Goal: Transaction & Acquisition: Purchase product/service

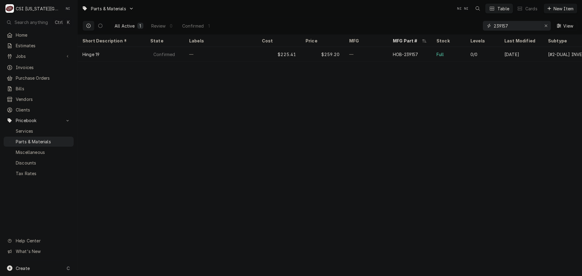
click at [546, 24] on icon "Erase input" at bounding box center [545, 26] width 3 height 4
paste input "CNT1104"
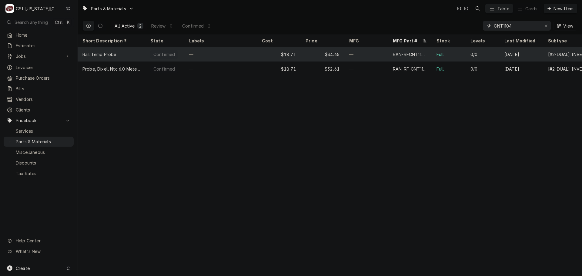
type input "CNT1104"
click at [367, 54] on div "—" at bounding box center [366, 54] width 44 height 15
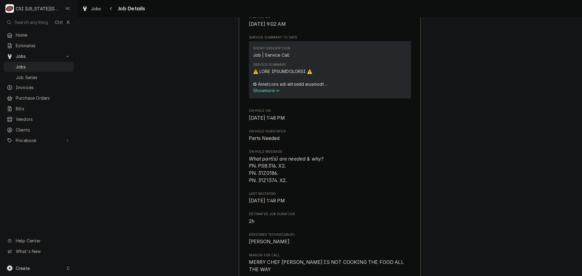
scroll to position [303, 0]
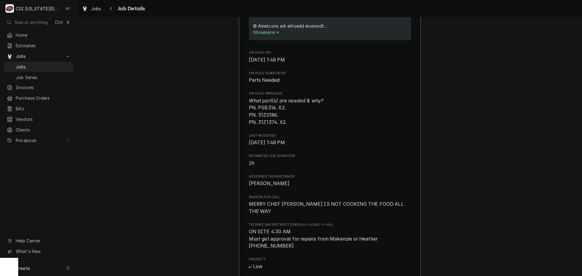
click at [264, 114] on span "What part(s) are needed & why? PN. PSB316. X2. PN. 31Z0186. PN. 31Z1374. X2." at bounding box center [286, 111] width 75 height 27
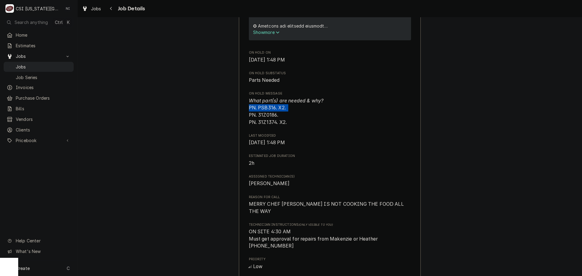
click at [321, 114] on span "What part(s) are needed & why? PN. PSB316. X2. PN. 31Z0186. PN. 31Z1374. X2." at bounding box center [330, 111] width 162 height 29
click at [267, 115] on span "What part(s) are needed & why? PN. PSB316. X2. PN. 31Z0186. PN. 31Z1374. X2." at bounding box center [286, 111] width 75 height 27
copy span "PSB316"
click at [261, 121] on span "What part(s) are needed & why? PN. PSB316. X2. PN. 31Z0186. PN. 31Z1374. X2." at bounding box center [286, 111] width 75 height 27
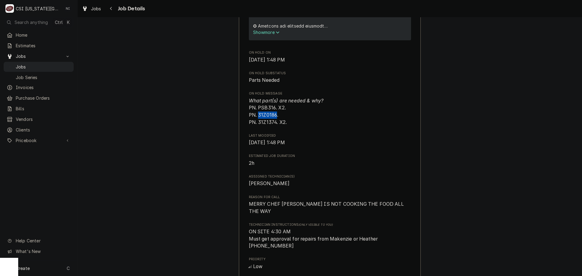
click at [261, 121] on span "What part(s) are needed & why? PN. PSB316. X2. PN. 31Z0186. PN. 31Z1374. X2." at bounding box center [286, 111] width 75 height 27
copy span "31Z0186"
click at [271, 125] on span "What part(s) are needed & why? PN. PSB316. X2. PN. 31Z0186. PN. 31Z1374. X2." at bounding box center [286, 111] width 75 height 27
copy span "31Z1374"
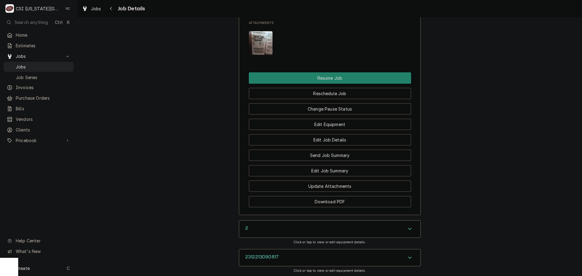
scroll to position [847, 0]
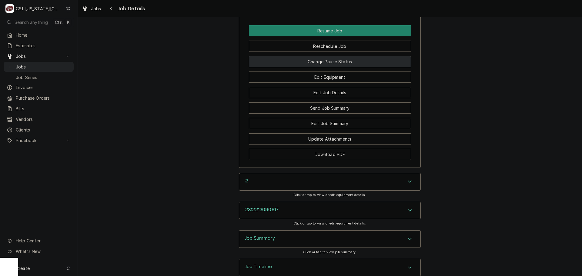
click at [328, 56] on button "Change Pause Status" at bounding box center [330, 61] width 162 height 11
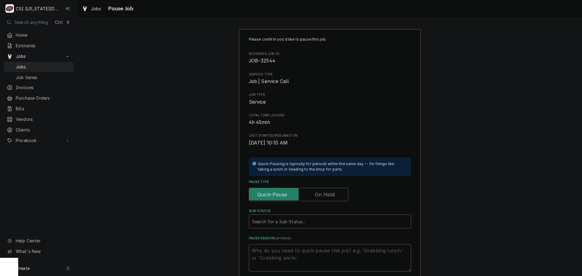
click at [328, 196] on label "Pause Type" at bounding box center [298, 194] width 99 height 13
click at [328, 196] on input "Pause Type" at bounding box center [298, 194] width 94 height 13
checkbox input "true"
click at [317, 218] on div "Sub-Status" at bounding box center [329, 221] width 155 height 11
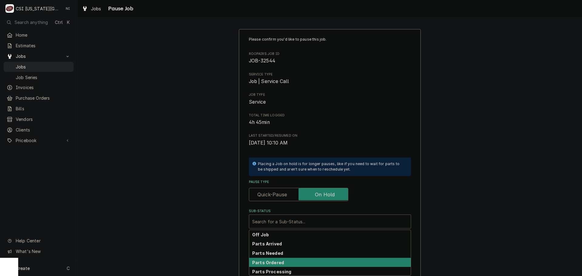
click at [278, 260] on strong "Parts Ordered" at bounding box center [268, 262] width 32 height 5
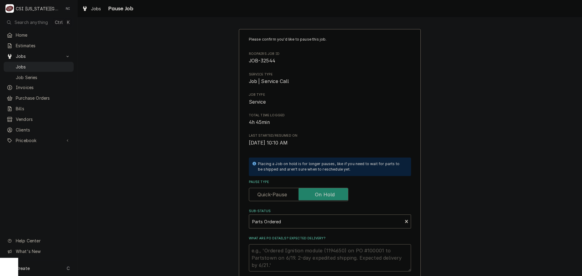
drag, startPoint x: 283, startPoint y: 256, endPoint x: 284, endPoint y: 252, distance: 4.0
click at [283, 255] on textarea "What are PO details? Expected delivery?" at bounding box center [330, 257] width 162 height 27
type textarea "x"
type textarea "p"
type textarea "x"
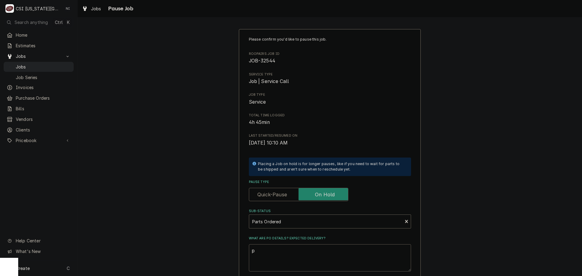
type textarea "pa"
type textarea "x"
type textarea "par"
type textarea "x"
type textarea "part"
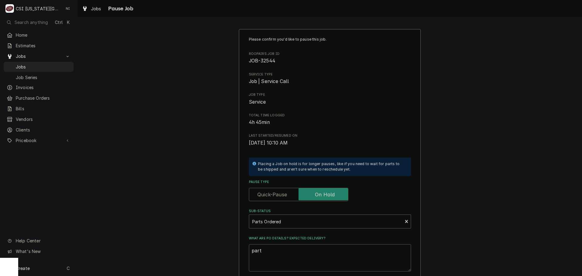
type textarea "x"
type textarea "parts"
type textarea "x"
type textarea "part"
type textarea "x"
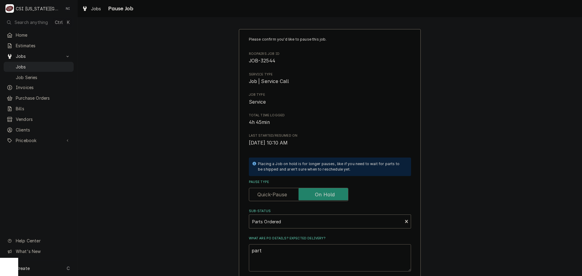
type textarea "par"
type textarea "x"
type textarea "pa"
type textarea "x"
type textarea "p"
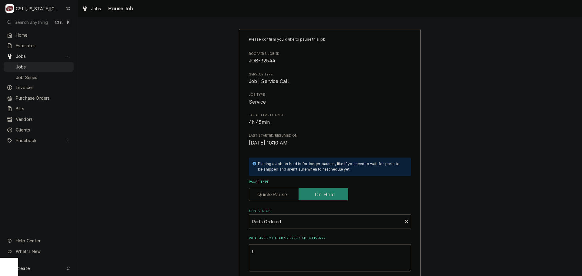
type textarea "x"
type textarea "p"
type textarea "x"
type textarea "pA"
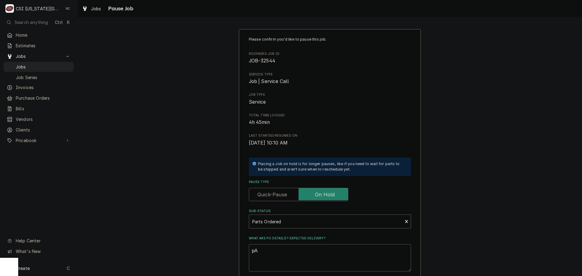
type textarea "x"
type textarea "pAR"
type textarea "x"
type textarea "p"
type textarea "x"
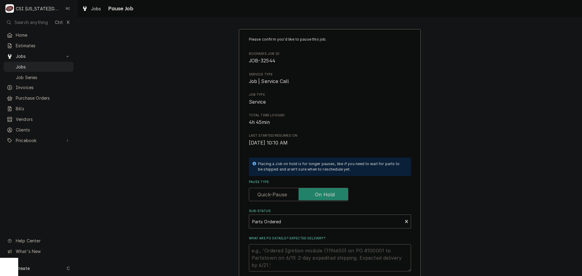
type textarea "x"
type textarea "P"
type textarea "x"
type textarea "Pa"
type textarea "x"
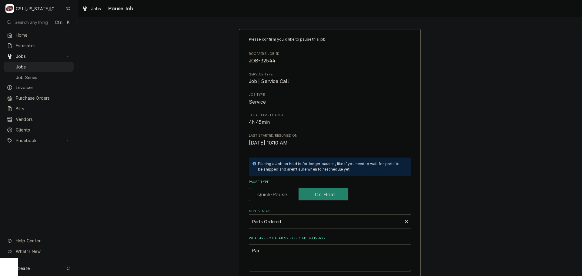
type textarea "Pars"
type textarea "x"
type textarea "Parst"
type textarea "x"
type textarea "Parst"
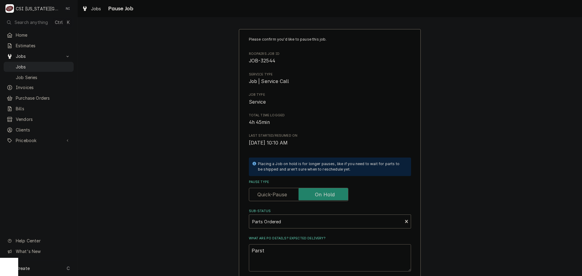
type textarea "x"
type textarea "Parst"
type textarea "x"
type textarea "Pars"
type textarea "x"
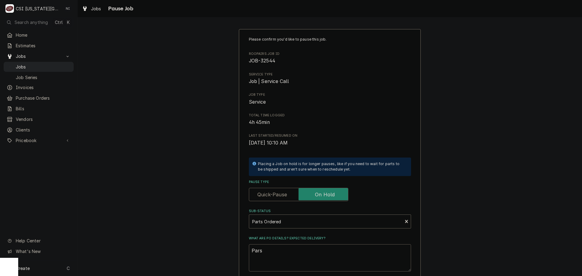
type textarea "Par"
type textarea "x"
type textarea "Part"
type textarea "x"
type textarea "Parts"
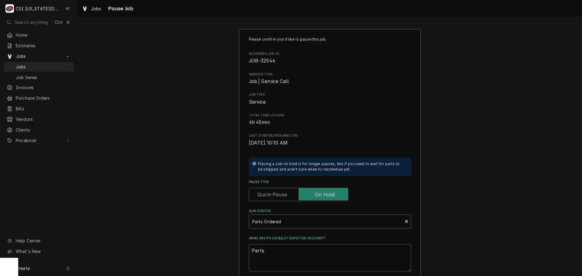
type textarea "x"
type textarea "Parts"
type textarea "x"
type textarea "Parts o"
type textarea "x"
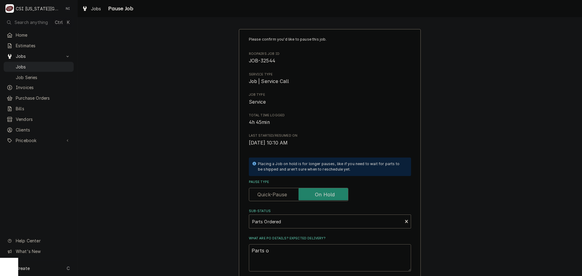
type textarea "Parts or"
type textarea "x"
type textarea "Parts ord"
type textarea "x"
type textarea "Parts orde"
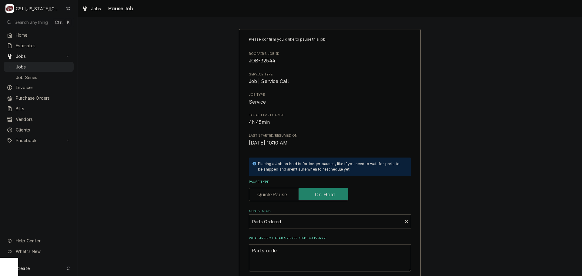
type textarea "x"
type textarea "Parts order"
type textarea "x"
type textarea "Parts orderd"
type textarea "x"
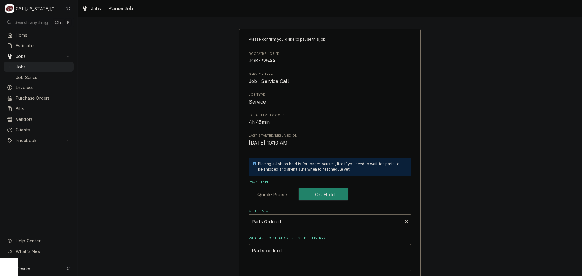
type textarea "Parts orderd"
type textarea "x"
type textarea "Parts orderd"
type textarea "x"
type textarea "Parts order"
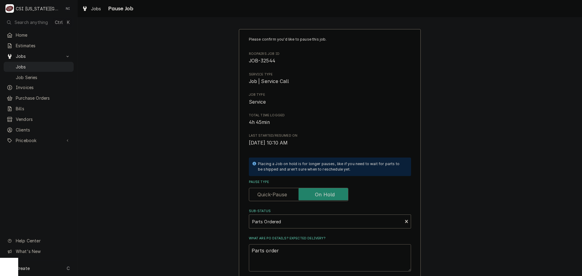
type textarea "x"
type textarea "Parts ordere"
type textarea "x"
type textarea "Parts ordered"
type textarea "x"
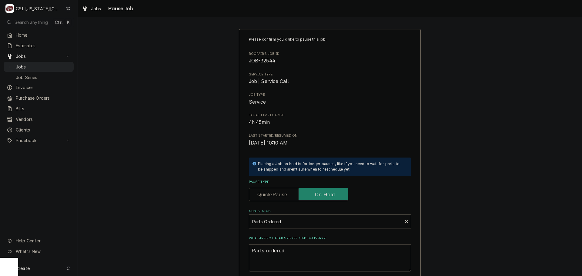
type textarea "Parts ordered"
type textarea "x"
type textarea "Parts ordered o"
type textarea "x"
type textarea "Parts ordered on"
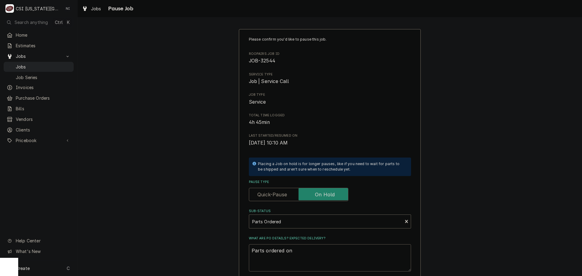
type textarea "x"
type textarea "Parts ordered on"
type textarea "x"
type textarea "Parts ordered on P"
type textarea "x"
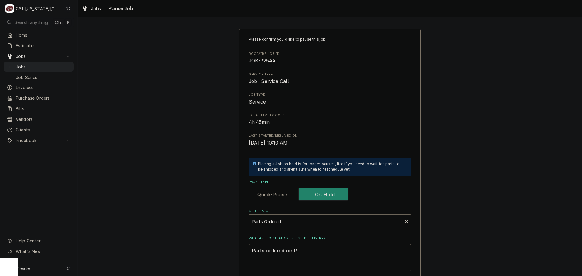
type textarea "Parts ordered on PO"
type textarea "x"
type textarea "Parts ordered on PO"
type textarea "x"
type textarea "Parts ordered on PO 3"
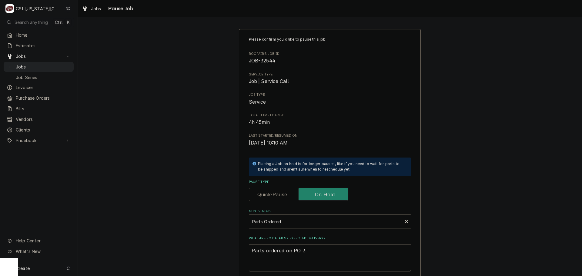
type textarea "x"
type textarea "Parts ordered on PO 30"
type textarea "x"
type textarea "Parts ordered on PO 301"
type textarea "x"
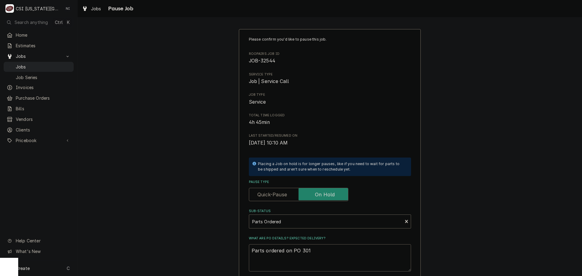
type textarea "Parts ordered on PO 3015"
type textarea "x"
type textarea "Parts ordered on PO 30153"
type textarea "x"
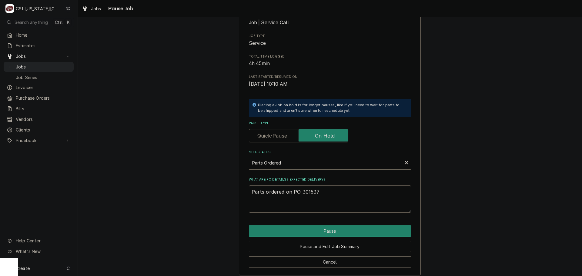
scroll to position [63, 0]
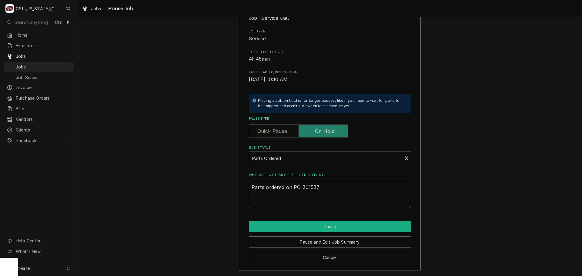
type textarea "Parts ordered on PO 301537"
click at [333, 228] on button "Pause" at bounding box center [330, 226] width 162 height 11
type textarea "x"
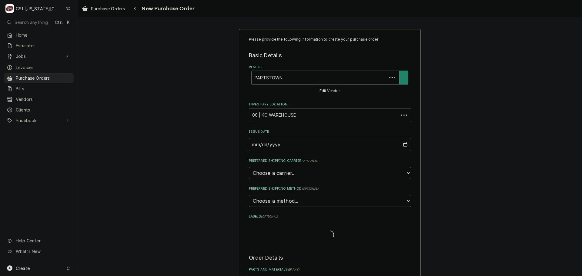
type textarea "x"
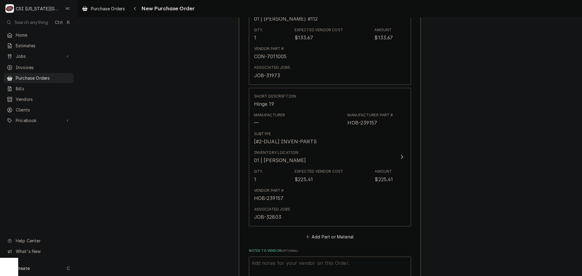
scroll to position [606, 0]
click at [332, 235] on button "Add Part or Material" at bounding box center [330, 236] width 50 height 8
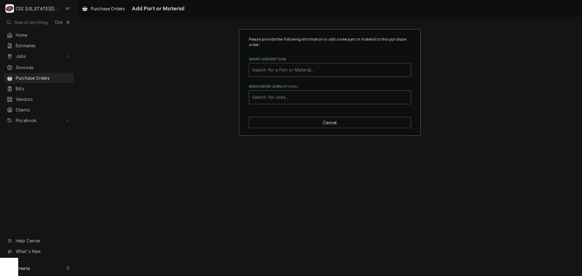
click at [283, 71] on div "Short Description" at bounding box center [329, 70] width 155 height 11
paste input "PSB316"
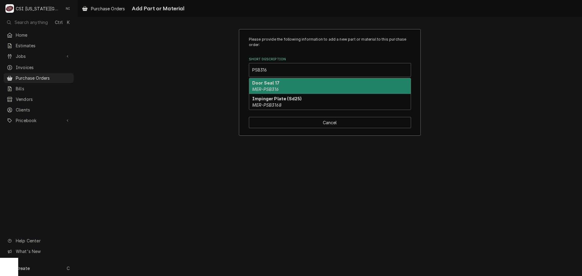
type input "PSB316"
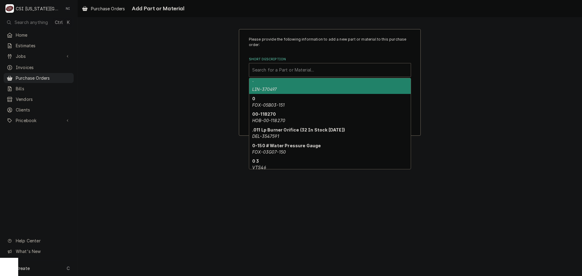
click at [271, 71] on div "Short Description" at bounding box center [329, 70] width 155 height 11
paste input "PSB316"
type input "PSB316"
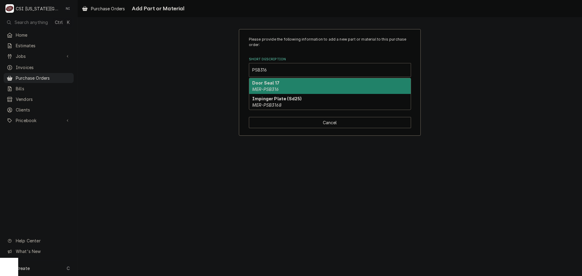
click at [269, 86] on div "Door Seal 17 MER-PSB316" at bounding box center [330, 86] width 162 height 16
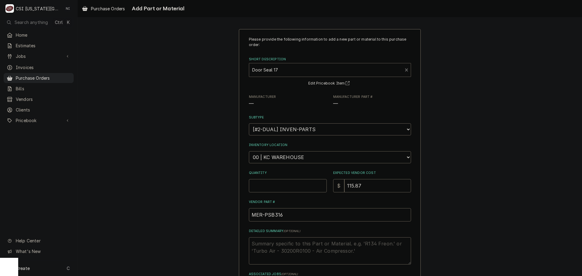
type textarea "x"
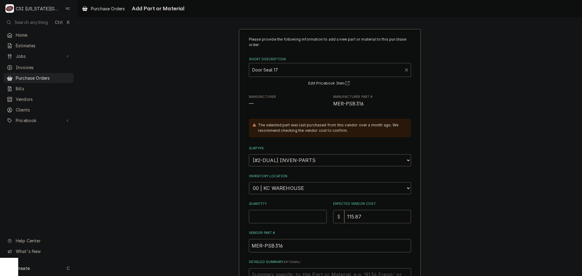
drag, startPoint x: 283, startPoint y: 191, endPoint x: 281, endPoint y: 187, distance: 4.5
click at [283, 191] on select "Choose a location... 00 | KC WAREHOUSE 00 | MAIN WAREHOUSE 01 | BRIAN BREAZIER …" at bounding box center [330, 188] width 162 height 12
select select "2705"
click at [249, 182] on select "Choose a location... 00 | KC WAREHOUSE 00 | MAIN WAREHOUSE 01 | BRIAN BREAZIER …" at bounding box center [330, 188] width 162 height 12
click at [271, 211] on input "Quantity" at bounding box center [288, 216] width 78 height 13
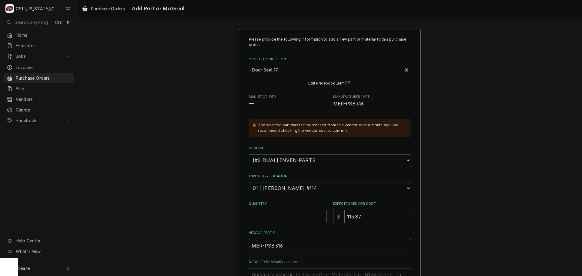
type textarea "x"
type input "2"
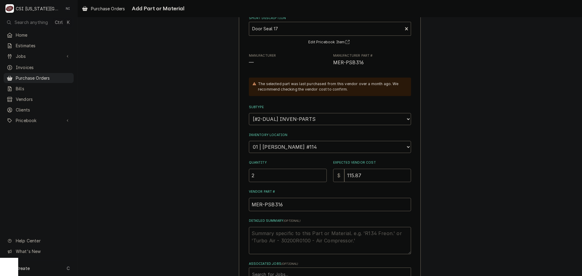
scroll to position [84, 0]
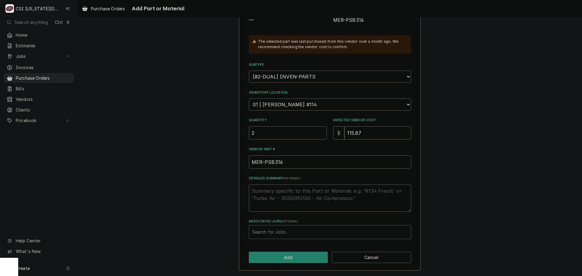
click at [280, 231] on div "Associated Jobs" at bounding box center [329, 232] width 155 height 11
click at [269, 233] on div "Associated Jobs" at bounding box center [329, 232] width 155 height 11
type input "3"
type input "32544"
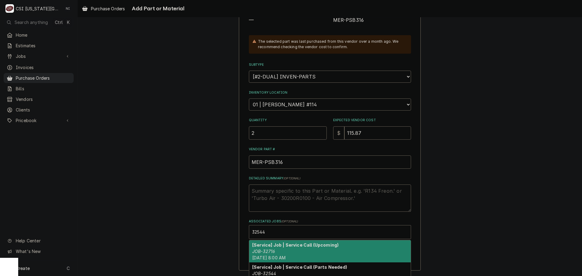
scroll to position [19, 0]
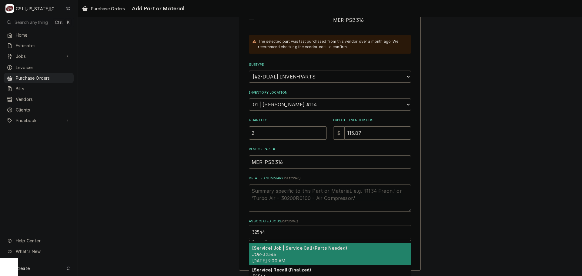
click at [308, 255] on div "[Service] Job | Service Call (Parts Needed) JOB-32544 Wed, Sep 17th, 2025 - 9:0…" at bounding box center [330, 254] width 162 height 22
type textarea "x"
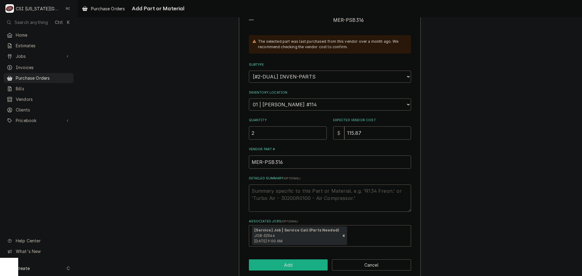
click at [300, 261] on button "Add" at bounding box center [288, 264] width 79 height 11
type textarea "x"
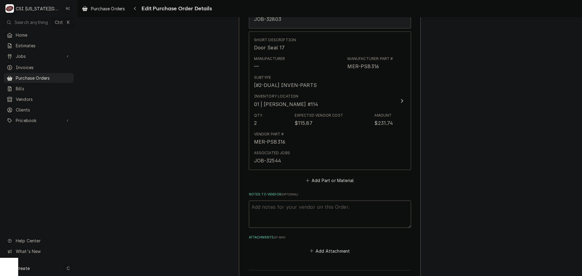
scroll to position [807, 0]
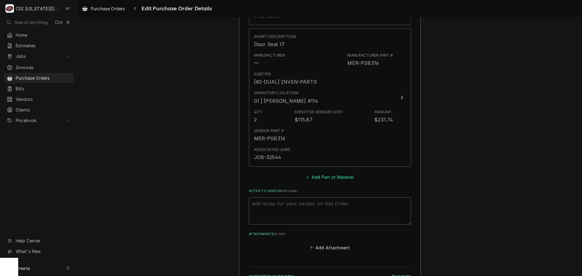
click at [331, 178] on button "Add Part or Material" at bounding box center [330, 177] width 50 height 8
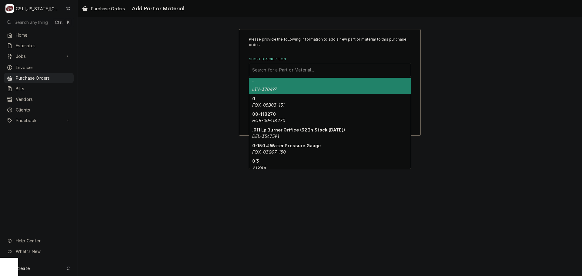
click at [284, 74] on div "Short Description" at bounding box center [329, 70] width 155 height 11
paste input "31Z0186"
type input "31Z0186"
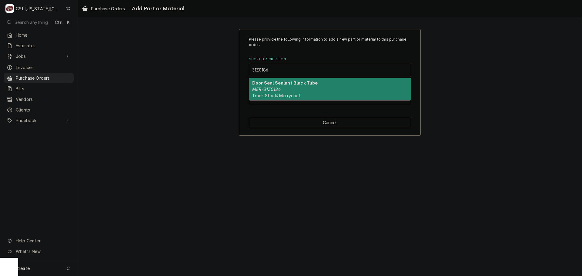
drag, startPoint x: 267, startPoint y: 85, endPoint x: 269, endPoint y: 89, distance: 4.1
click at [267, 86] on div "Door Seal Sealant Black Tube MER-31Z0186 Truck Stock: Merrychef" at bounding box center [330, 89] width 162 height 22
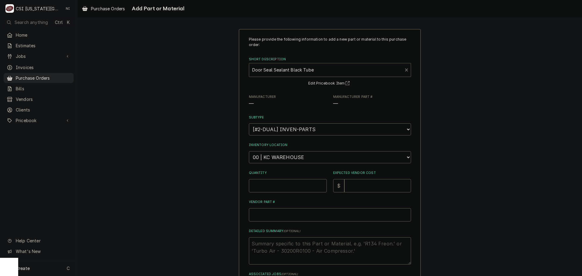
click at [282, 157] on select "Choose a location... 00 | KC WAREHOUSE 00 | MAIN WAREHOUSE 01 | BRIAN BREAZIER …" at bounding box center [330, 157] width 162 height 12
type textarea "x"
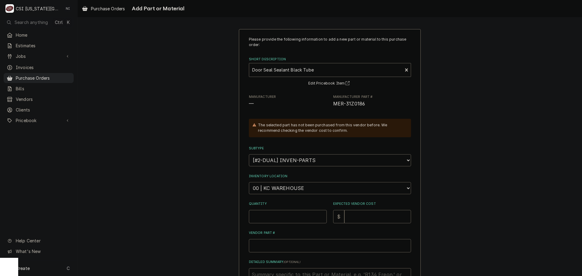
select select "2772"
click at [249, 182] on select "Choose a location... 00 | KC WAREHOUSE 00 | MAIN WAREHOUSE 01 | BRIAN BREAZIER …" at bounding box center [330, 188] width 162 height 12
type textarea "x"
drag, startPoint x: 299, startPoint y: 192, endPoint x: 299, endPoint y: 189, distance: 3.3
click at [299, 192] on select "Choose a location... 00 | KC WAREHOUSE 00 | MAIN WAREHOUSE 01 | BRIAN BREAZIER …" at bounding box center [330, 188] width 162 height 12
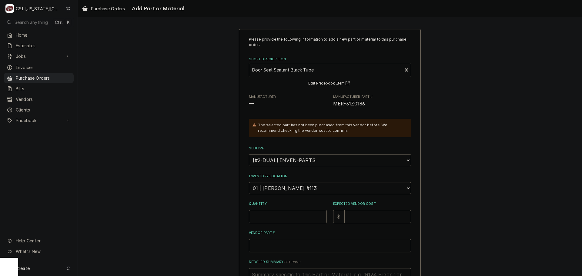
select select "2705"
click at [249, 182] on select "Choose a location... 00 | KC WAREHOUSE 00 | MAIN WAREHOUSE 01 | BRIAN BREAZIER …" at bounding box center [330, 188] width 162 height 12
click at [290, 218] on input "Quantity" at bounding box center [288, 216] width 78 height 13
type textarea "x"
type input "1"
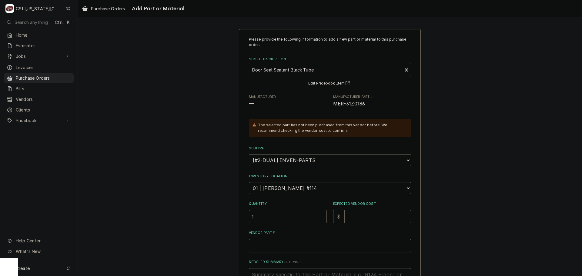
type textarea "x"
type input "7"
type textarea "x"
type input "77"
type textarea "x"
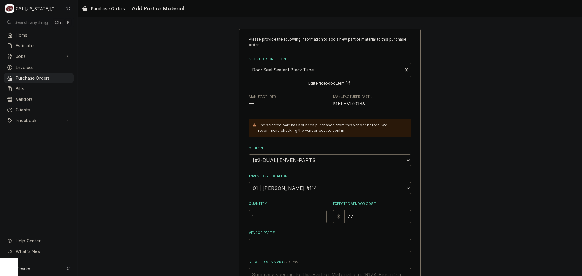
type input "777"
type textarea "x"
type input "77"
type textarea "x"
type input "77.7"
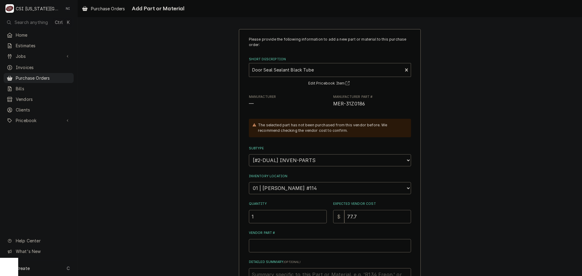
type textarea "x"
type input "77.74"
drag, startPoint x: 365, startPoint y: 103, endPoint x: 331, endPoint y: 106, distance: 34.4
click at [333, 106] on span "MER-31Z0186" at bounding box center [372, 103] width 78 height 7
copy span "MER-31Z0186"
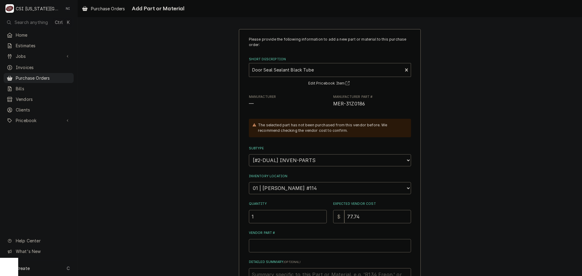
click at [307, 250] on input "Vendor Part #" at bounding box center [330, 245] width 162 height 13
paste input "MER-31Z0186"
type textarea "x"
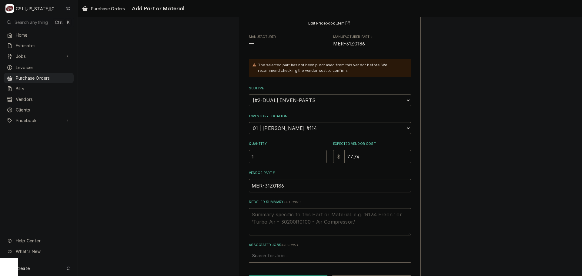
scroll to position [84, 0]
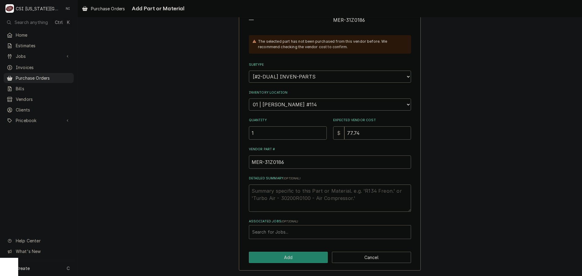
type input "MER-31Z0186"
click at [298, 231] on div "Associated Jobs" at bounding box center [329, 232] width 155 height 11
type input "32544"
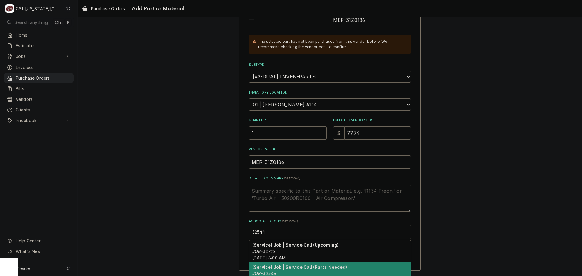
click at [283, 267] on strong "[Service] Job | Service Call (Parts Needed)" at bounding box center [299, 267] width 95 height 5
type textarea "x"
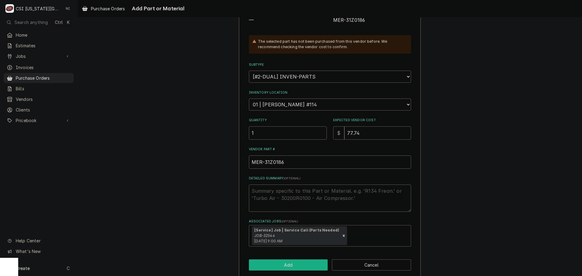
click at [285, 263] on button "Add" at bounding box center [288, 264] width 79 height 11
type textarea "x"
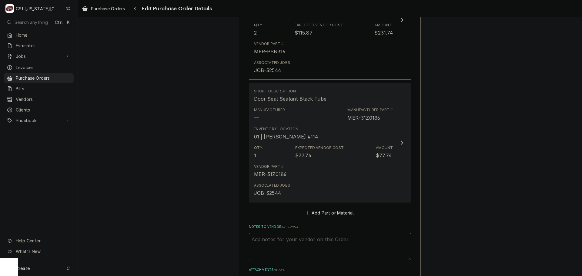
scroll to position [894, 0]
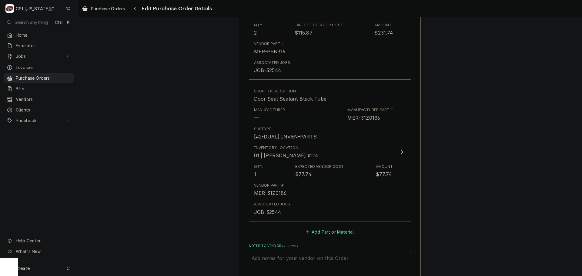
click at [330, 231] on button "Add Part or Material" at bounding box center [330, 232] width 50 height 8
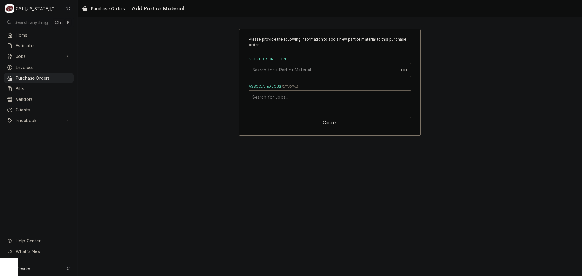
click at [303, 102] on div "Associated Jobs" at bounding box center [329, 97] width 155 height 11
type input "32544"
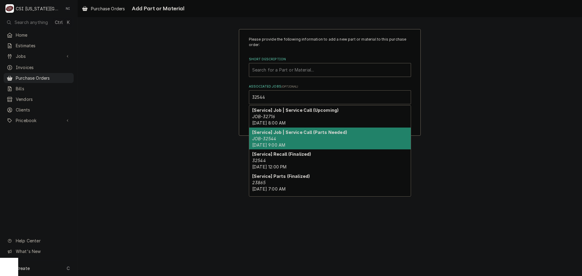
click at [285, 142] on div "[Service] Job | Service Call (Parts Needed) JOB-32544 Wed, Sep 17th, 2025 - 9:0…" at bounding box center [330, 139] width 162 height 22
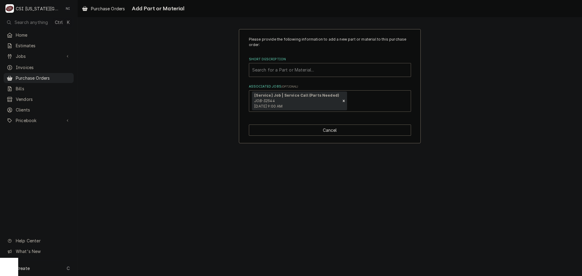
click at [300, 72] on div "Short Description" at bounding box center [329, 70] width 155 height 11
paste input "31Z1374"
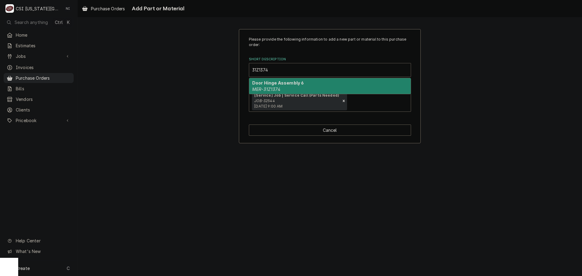
type input "31Z1374"
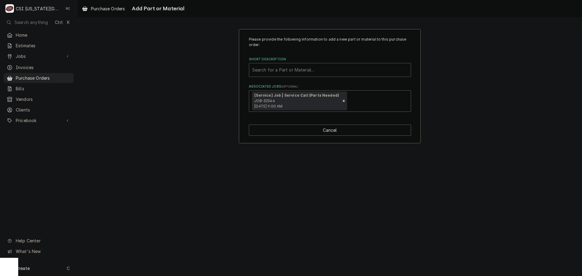
click at [280, 70] on div "Short Description" at bounding box center [329, 70] width 155 height 11
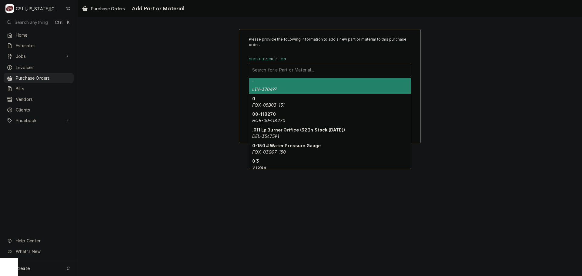
paste input "31Z1374"
type input "31Z1374"
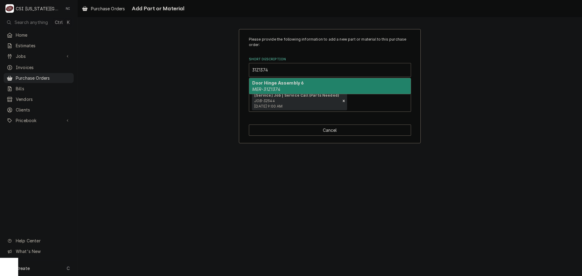
click at [281, 83] on strong "Door Hinge Assembly 6" at bounding box center [278, 82] width 52 height 5
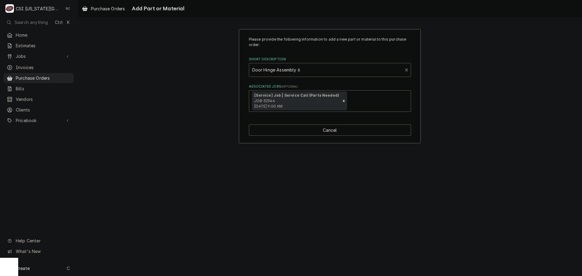
type textarea "x"
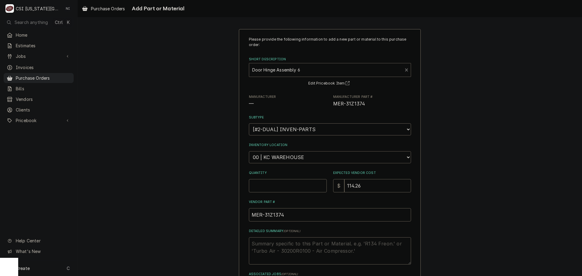
click at [281, 163] on select "Choose a location... 00 | KC WAREHOUSE 00 | MAIN WAREHOUSE 01 | BRIAN BREAZIER …" at bounding box center [330, 157] width 162 height 12
select select "2705"
click at [249, 151] on select "Choose a location... 00 | KC WAREHOUSE 00 | MAIN WAREHOUSE 01 | BRIAN BREAZIER …" at bounding box center [330, 157] width 162 height 12
click at [288, 189] on input "Quantity" at bounding box center [288, 185] width 78 height 13
type textarea "x"
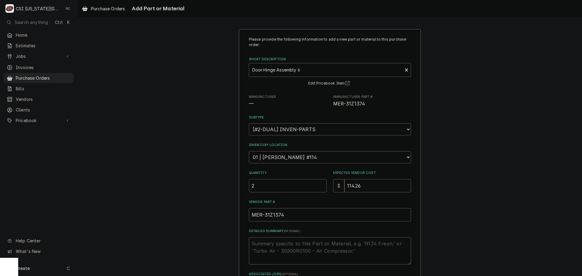
type input "2"
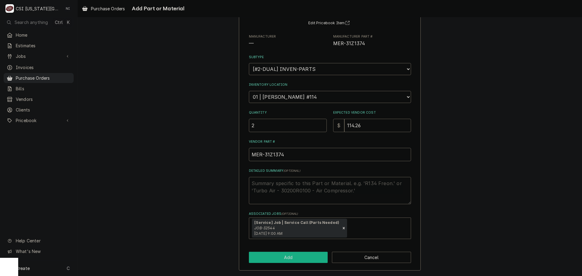
click at [291, 254] on button "Add" at bounding box center [288, 257] width 79 height 11
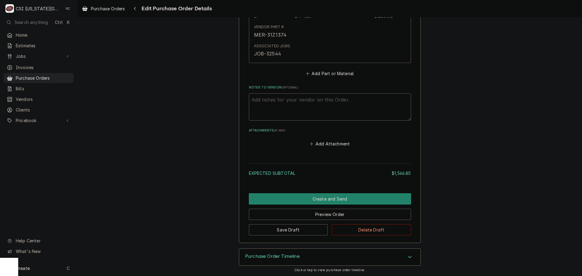
scroll to position [1194, 0]
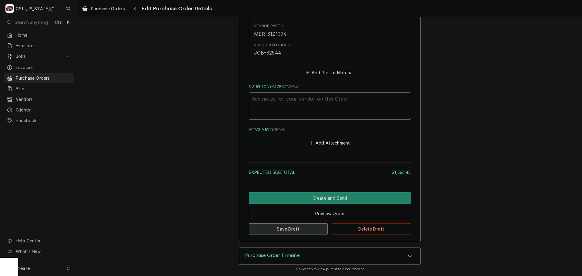
click at [278, 232] on button "Save Draft" at bounding box center [288, 228] width 79 height 11
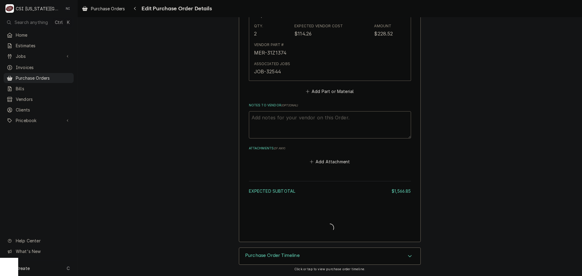
type textarea "x"
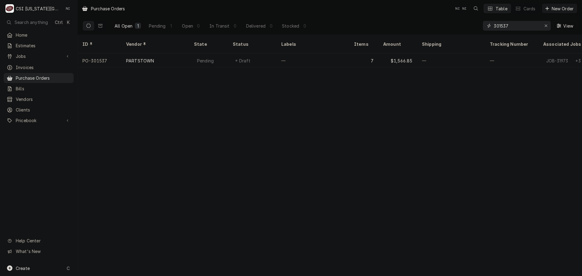
click at [545, 25] on icon "Erase input" at bounding box center [545, 26] width 3 height 4
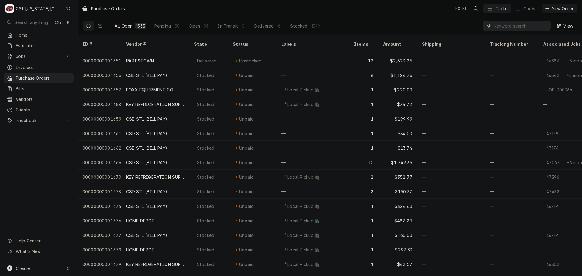
click at [521, 26] on input "Dynamic Content Wrapper" at bounding box center [521, 26] width 54 height 10
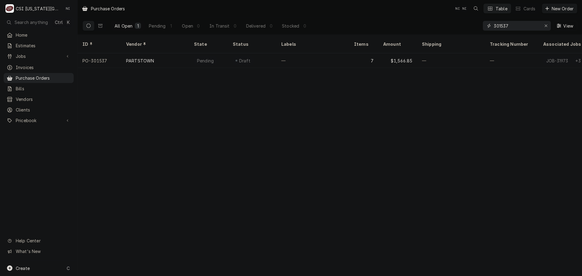
type input "301537"
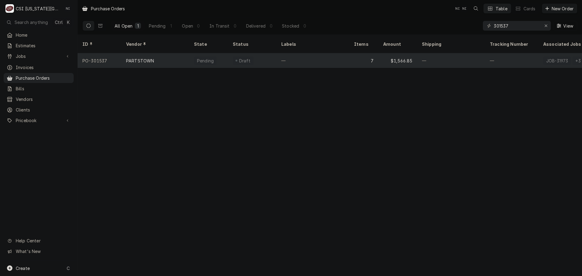
scroll to position [0, 145]
click at [464, 56] on div "—" at bounding box center [470, 60] width 48 height 15
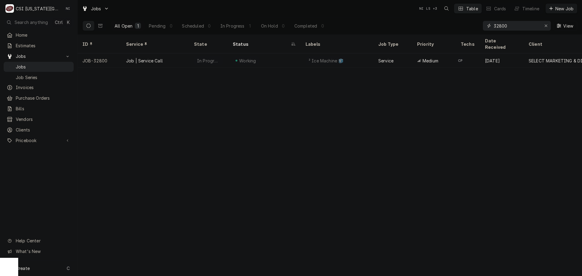
drag, startPoint x: 507, startPoint y: 25, endPoint x: 453, endPoint y: 25, distance: 53.9
click at [453, 26] on div "All Open 1 Pending 0 Scheduled 0 In Progress 1 On Hold 0 Completed 0 32800 View" at bounding box center [329, 25] width 495 height 17
drag, startPoint x: 511, startPoint y: 25, endPoint x: 480, endPoint y: 25, distance: 30.9
click at [481, 25] on div "All Open 1 Pending 0 Scheduled 0 In Progress 1 On Hold 0 Completed 0 32781 View" at bounding box center [329, 25] width 495 height 17
type input "3"
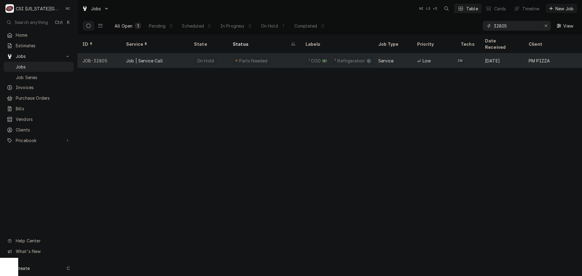
type input "32805"
click at [288, 55] on div "Parts Needed" at bounding box center [264, 60] width 73 height 15
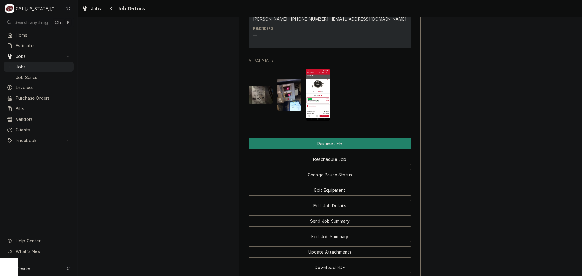
scroll to position [758, 0]
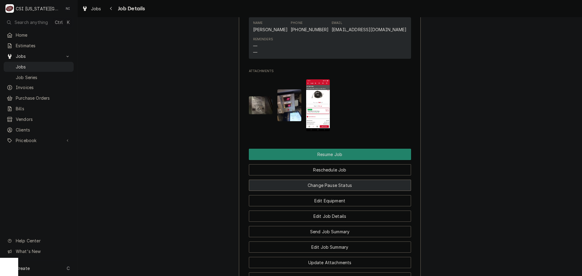
click at [331, 191] on button "Change Pause Status" at bounding box center [330, 185] width 162 height 11
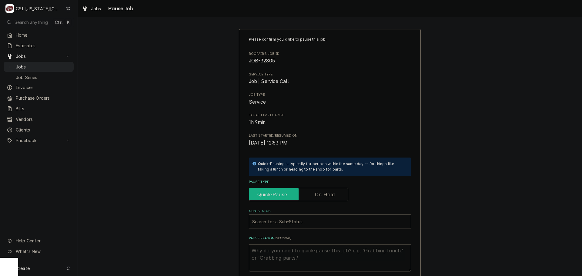
click at [314, 190] on input "Pause Type" at bounding box center [298, 194] width 94 height 13
checkbox input "true"
click at [301, 222] on div "Sub-Status" at bounding box center [329, 221] width 155 height 11
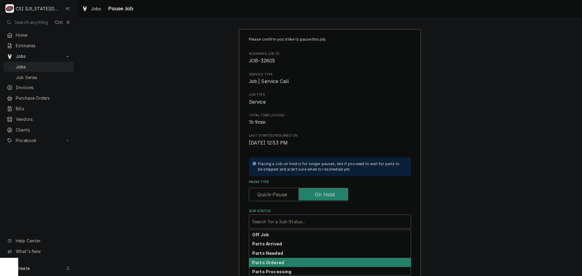
click at [281, 260] on div "Parts Ordered" at bounding box center [330, 262] width 162 height 9
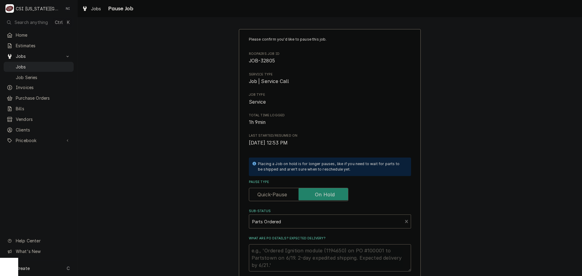
click at [280, 253] on textarea "What are PO details? Expected delivery?" at bounding box center [330, 257] width 162 height 27
type textarea "x"
type textarea "Pa"
type textarea "x"
type textarea "Pas"
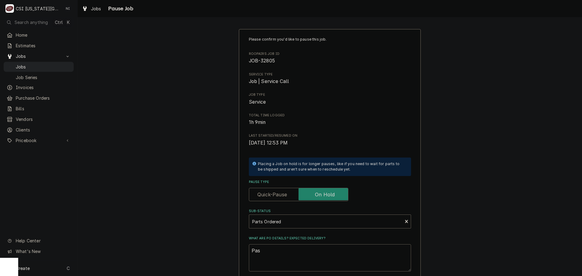
type textarea "x"
type textarea "Pasp"
type textarea "x"
type textarea "Paspr"
type textarea "x"
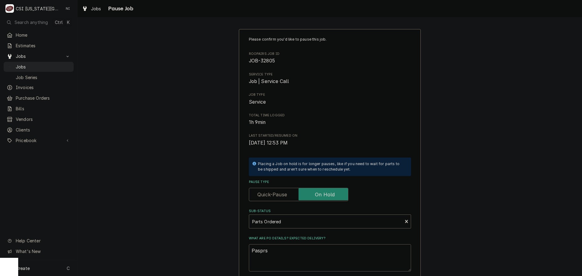
type textarea "Pasprsr"
type textarea "x"
type textarea "Pasprsrt"
type textarea "x"
type textarea "Pasprsrt"
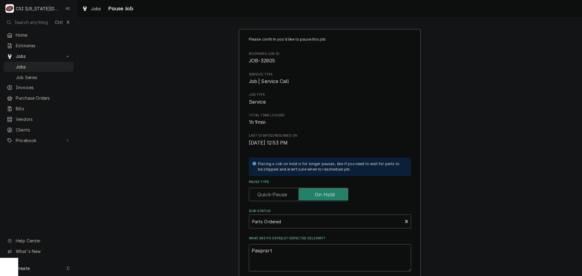
type textarea "x"
type textarea "Pasprsrt"
type textarea "x"
type textarea "Pasprsr"
type textarea "x"
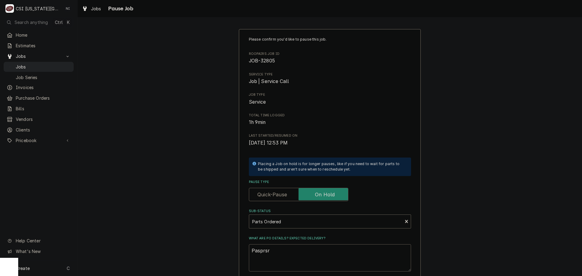
type textarea "Pasprs"
type textarea "x"
type textarea "Paspr"
type textarea "x"
type textarea "Pasp"
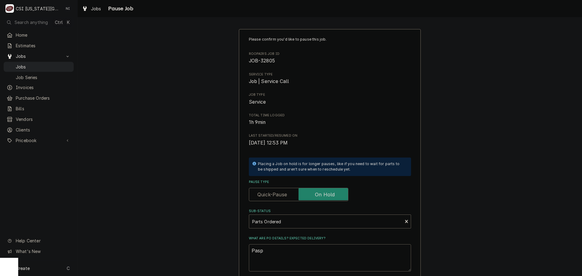
type textarea "x"
type textarea "Pas"
type textarea "x"
type textarea "Pa"
type textarea "x"
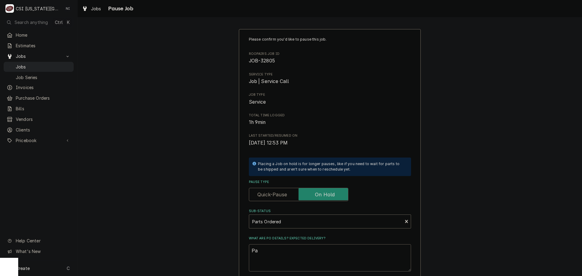
type textarea "Par"
type textarea "x"
type textarea "Part"
type textarea "x"
type textarea "Parts"
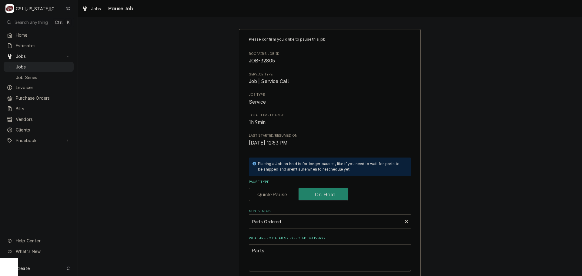
type textarea "x"
type textarea "Parts"
type textarea "x"
type textarea "Parts o"
type textarea "x"
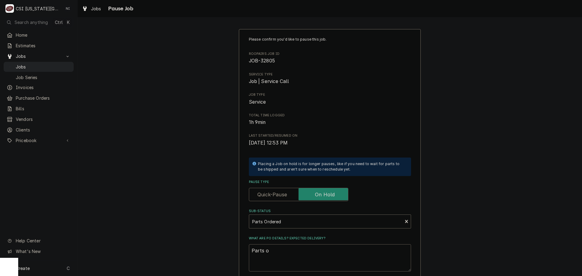
type textarea "Parts or"
type textarea "x"
type textarea "Parts ord"
type textarea "x"
type textarea "Parts orde"
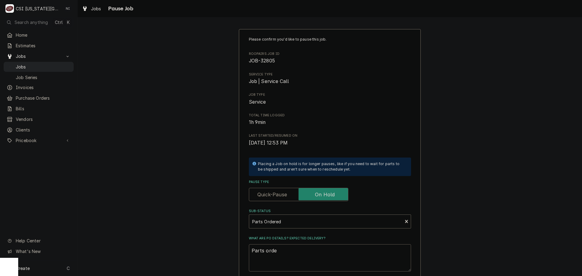
type textarea "x"
type textarea "Parts order"
type textarea "x"
type textarea "Parts ordere"
type textarea "x"
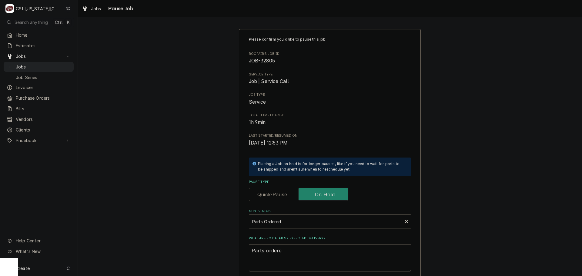
type textarea "Parts ordered"
type textarea "x"
type textarea "Parts ordered"
type textarea "x"
type textarea "Parts ordered o"
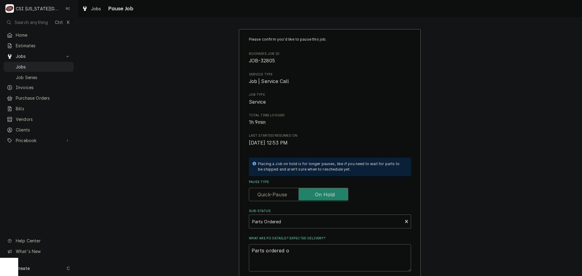
type textarea "x"
type textarea "Parts ordered on"
type textarea "x"
type textarea "Parts ordered on"
type textarea "x"
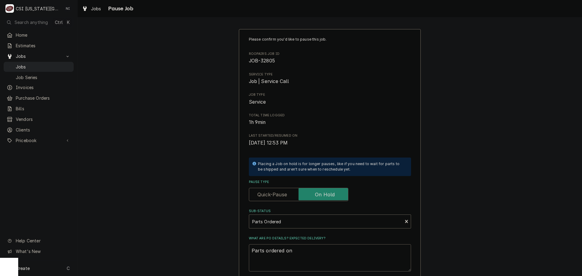
type textarea "Parts ordered on P"
type textarea "x"
type textarea "Parts ordered on PO"
type textarea "x"
type textarea "Parts ordered on PO"
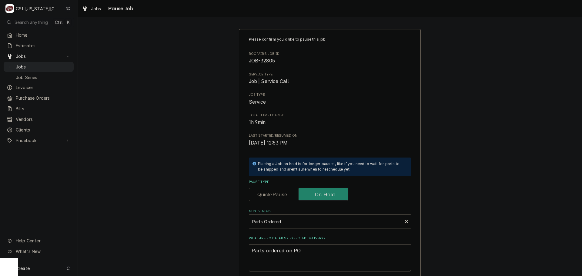
type textarea "x"
type textarea "Parts ordered on PO 3"
type textarea "x"
type textarea "Parts ordered on PO 30"
type textarea "x"
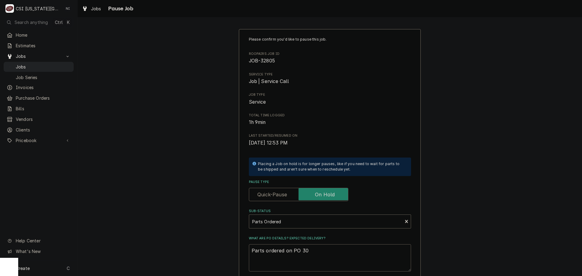
type textarea "Parts ordered on PO 301"
type textarea "x"
type textarea "Parts ordered on PO 3015"
type textarea "x"
type textarea "Parts ordered on PO 30153"
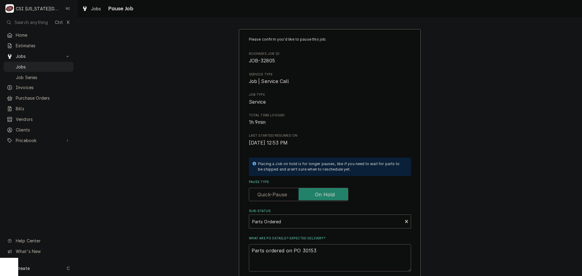
type textarea "x"
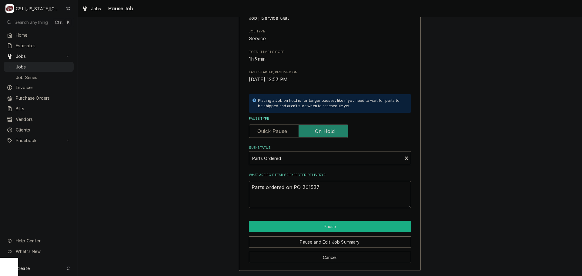
type textarea "Parts ordered on PO 301537"
click at [313, 228] on button "Pause" at bounding box center [330, 226] width 162 height 11
type textarea "x"
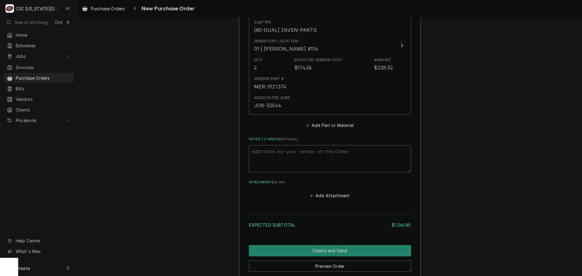
scroll to position [1194, 0]
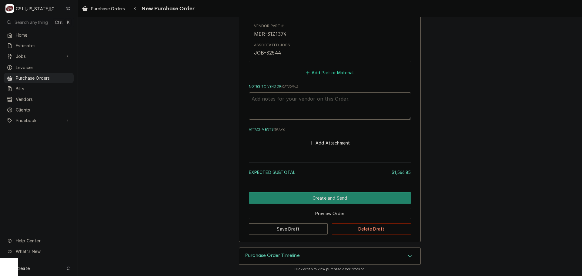
click at [344, 71] on button "Add Part or Material" at bounding box center [330, 72] width 50 height 8
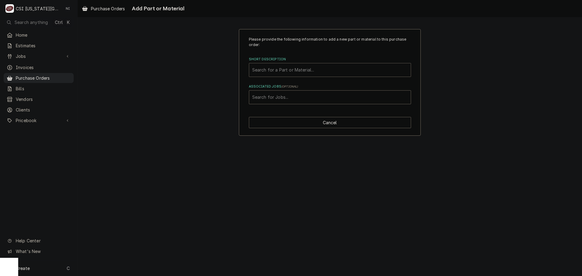
click at [306, 68] on div "Short Description" at bounding box center [329, 70] width 155 height 11
paste input "RAN-RFCNT1104"
type input "RAN-RFCNT1104"
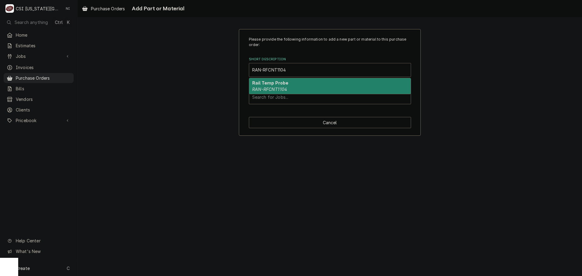
click at [295, 88] on div "Rail Temp Probe RAN-RFCNT1104" at bounding box center [330, 86] width 162 height 16
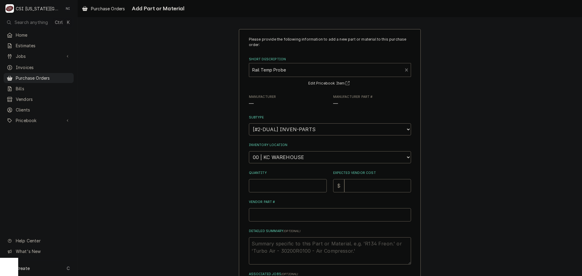
type textarea "x"
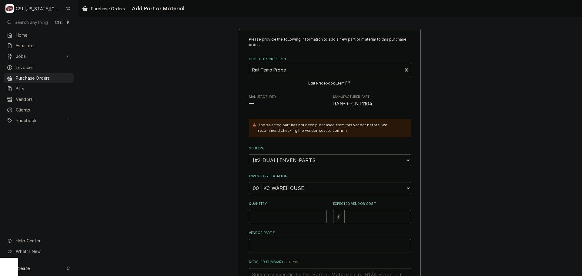
click at [288, 188] on select "Choose a location... 00 | KC WAREHOUSE 00 | MAIN WAREHOUSE 01 | BRIAN BREAZIER …" at bounding box center [330, 188] width 162 height 12
select select "2872"
click at [249, 182] on select "Choose a location... 00 | KC WAREHOUSE 00 | MAIN WAREHOUSE 01 | BRIAN BREAZIER …" at bounding box center [330, 188] width 162 height 12
click at [271, 215] on input "Quantity" at bounding box center [288, 216] width 78 height 13
type textarea "x"
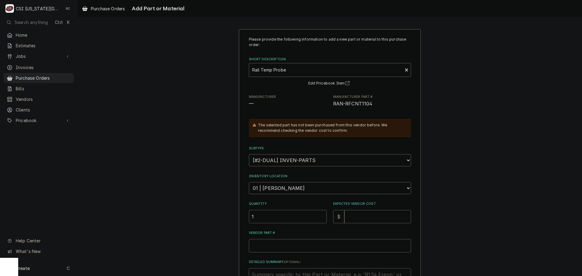
type input "1"
type textarea "x"
type input "2"
type textarea "x"
type input "28"
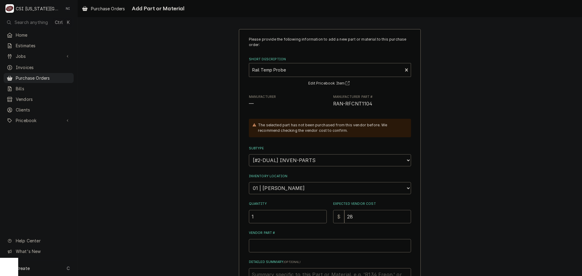
type textarea "x"
type input "28.1"
type textarea "x"
type input "28.11"
click at [267, 250] on input "Vendor Part #" at bounding box center [330, 245] width 162 height 13
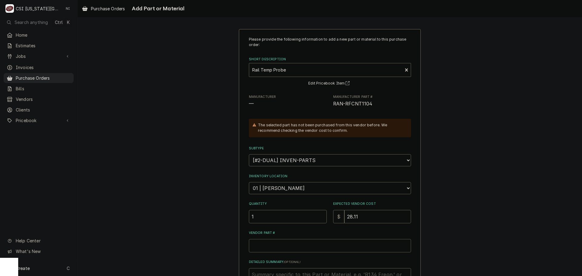
paste input "RAN-RFCNT1104"
type textarea "x"
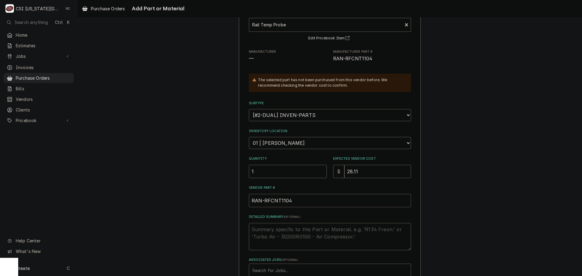
scroll to position [84, 0]
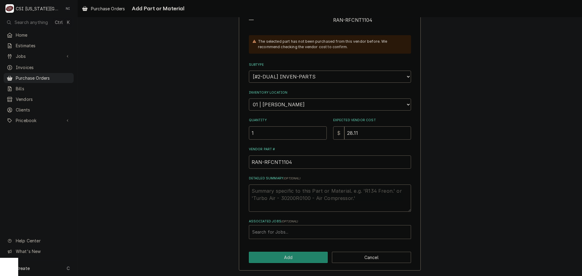
type input "RAN-RFCNT1104"
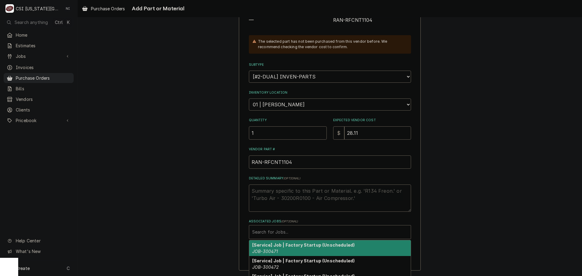
click at [295, 234] on div "Associated Jobs" at bounding box center [329, 232] width 155 height 11
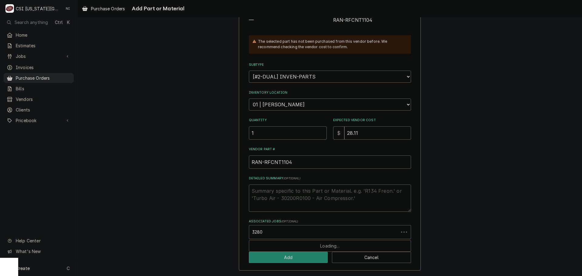
type input "32805"
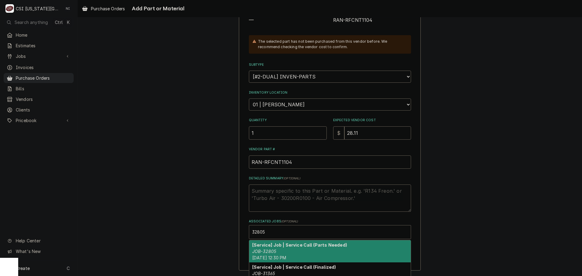
click at [279, 249] on div "[Service] Job | Service Call (Parts Needed) JOB-32805 Wed, Sep 17th, 2025 - 12:…" at bounding box center [330, 251] width 162 height 22
type textarea "x"
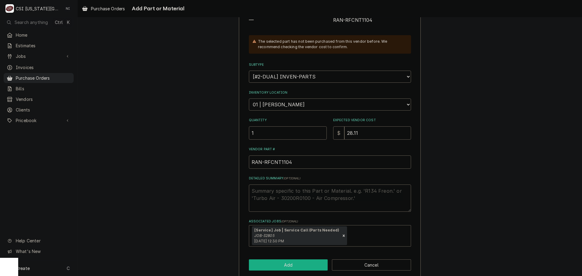
click at [278, 267] on button "Add" at bounding box center [288, 264] width 79 height 11
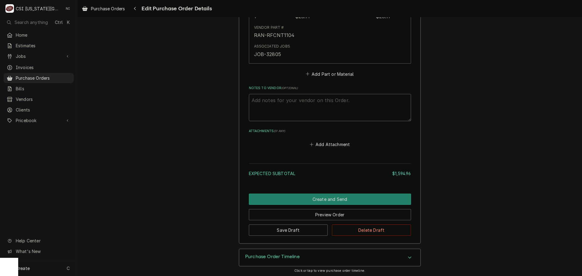
scroll to position [1335, 0]
click at [292, 228] on button "Save Draft" at bounding box center [288, 230] width 79 height 11
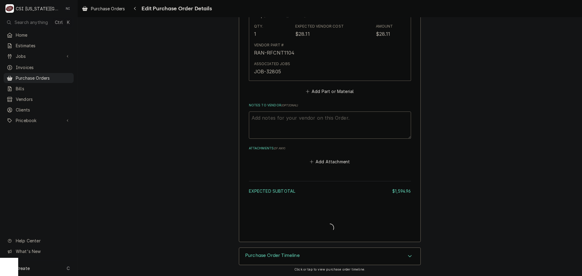
type textarea "x"
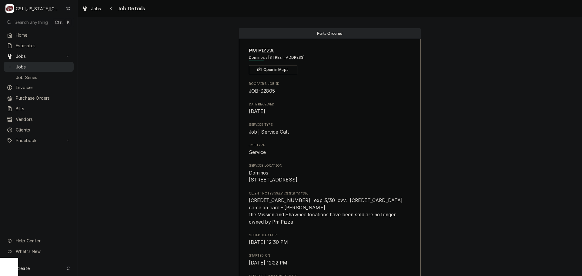
click at [35, 65] on span "Jobs" at bounding box center [43, 67] width 55 height 6
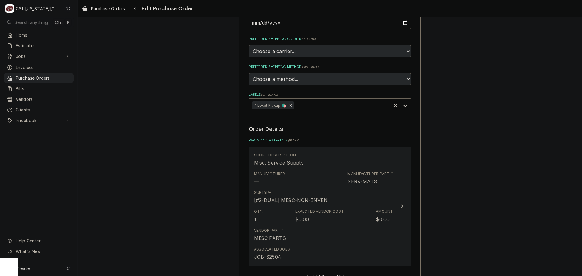
scroll to position [212, 0]
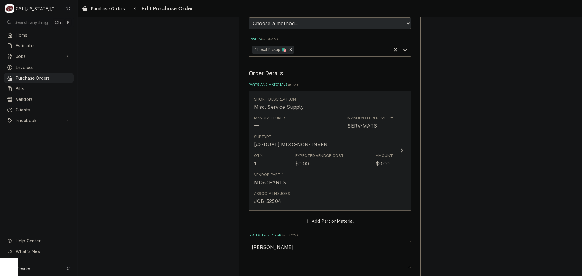
click at [335, 180] on div "Vendor Part # MISC PARTS" at bounding box center [323, 179] width 139 height 19
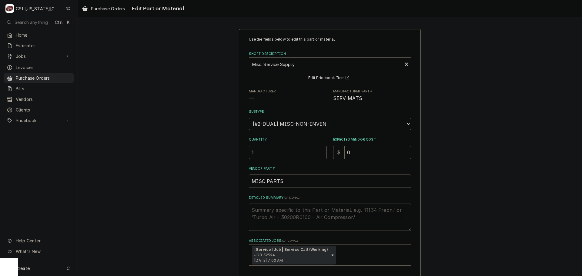
click at [297, 215] on textarea "Detailed Summary ( optional )" at bounding box center [330, 217] width 162 height 27
type textarea "x"
type textarea "c"
type textarea "x"
type textarea "ca"
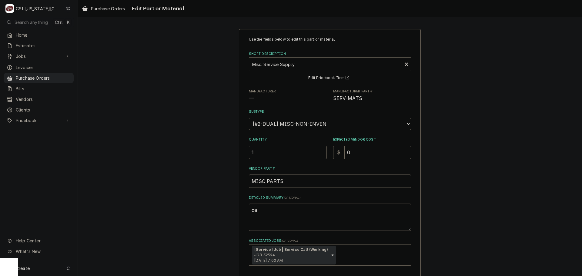
type textarea "x"
type textarea "cab"
type textarea "x"
type textarea "cable"
type textarea "x"
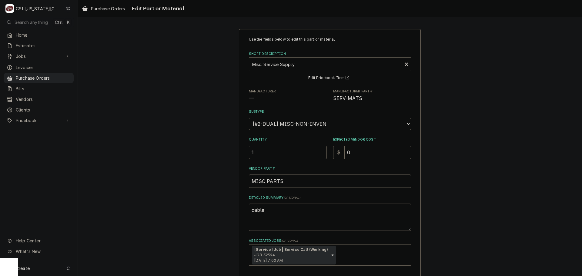
type textarea "cable"
drag, startPoint x: 366, startPoint y: 157, endPoint x: 336, endPoint y: 154, distance: 29.5
click at [338, 155] on div "$ 0" at bounding box center [372, 152] width 78 height 13
type textarea "x"
type input "1"
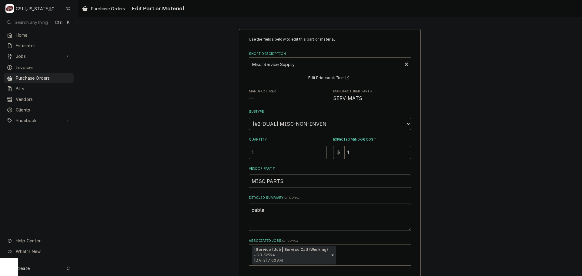
type textarea "x"
type input "13"
type textarea "x"
type input "13.9"
type textarea "x"
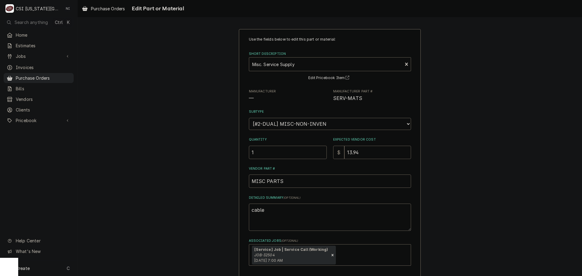
type input "13.94"
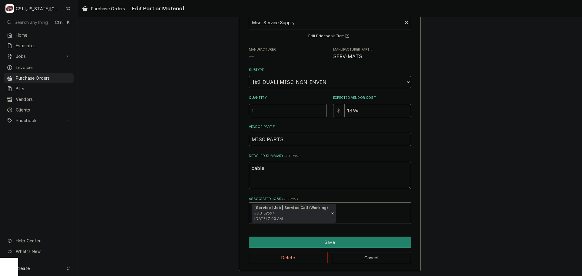
scroll to position [42, 0]
click at [307, 237] on button "Save" at bounding box center [330, 241] width 162 height 11
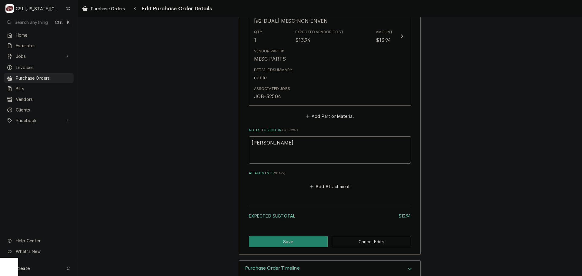
scroll to position [348, 0]
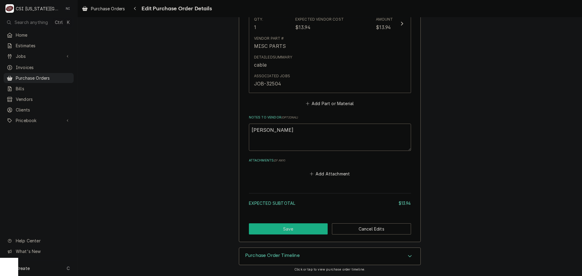
click at [295, 226] on button "Save" at bounding box center [288, 228] width 79 height 11
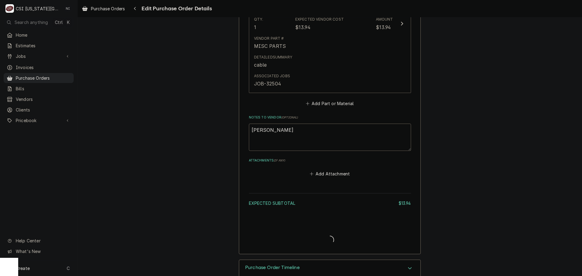
type textarea "x"
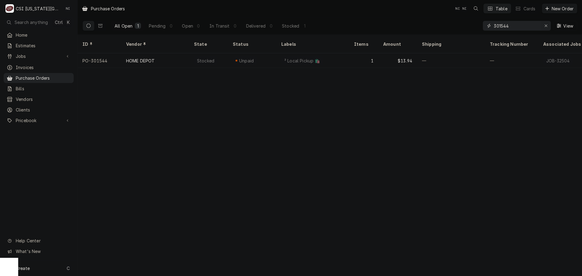
click at [547, 24] on icon "Erase input" at bounding box center [545, 26] width 3 height 4
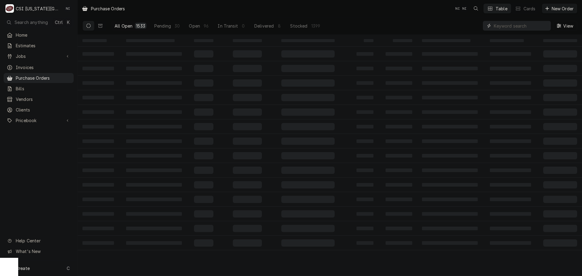
click at [529, 28] on input "Dynamic Content Wrapper" at bounding box center [521, 26] width 54 height 10
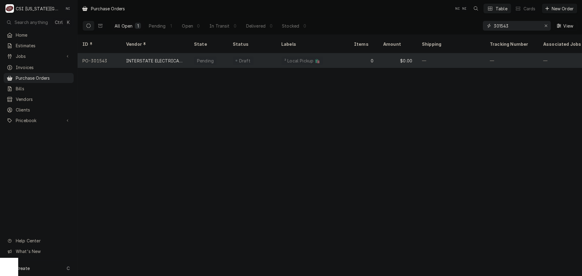
type input "301543"
click at [363, 57] on div "0" at bounding box center [363, 60] width 29 height 15
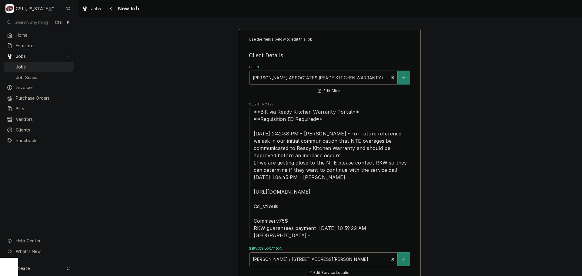
type textarea "x"
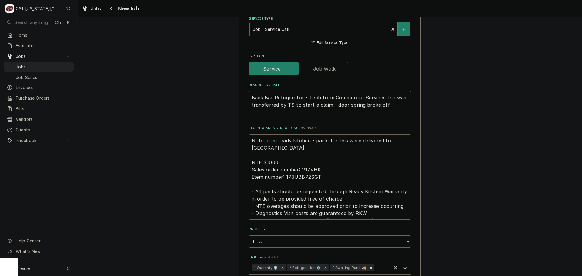
scroll to position [485, 0]
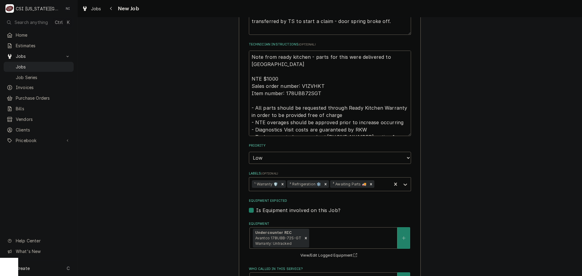
click at [514, 128] on div "Use the fields below to edit this job: Client Details Client CLARK ASSOCIATES (…" at bounding box center [330, 33] width 504 height 989
click at [62, 68] on span "Jobs" at bounding box center [43, 67] width 55 height 6
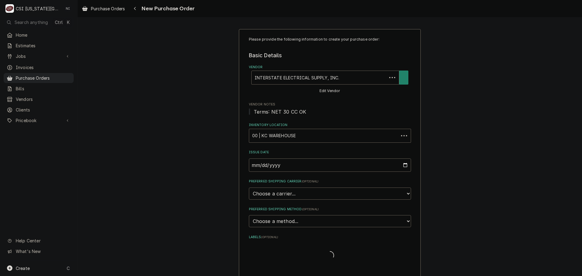
type textarea "x"
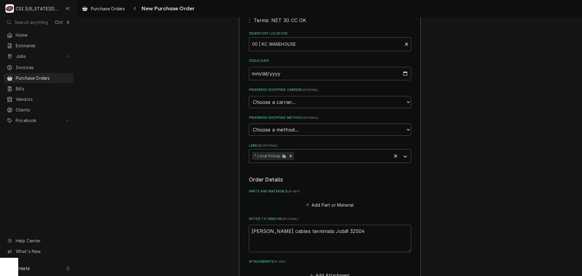
scroll to position [224, 0]
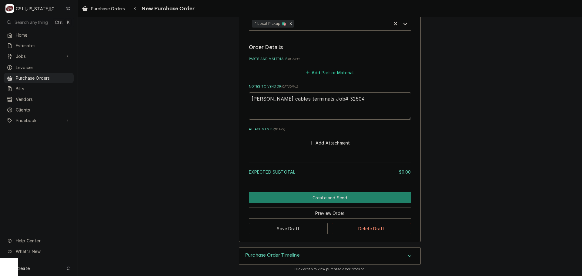
click at [339, 72] on button "Add Part or Material" at bounding box center [330, 72] width 50 height 8
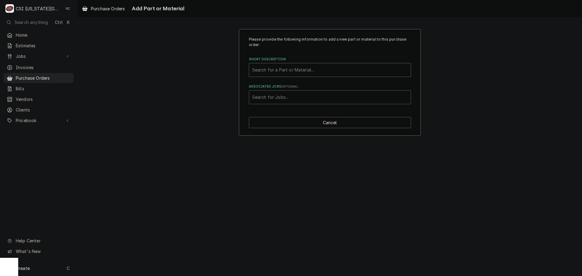
click at [307, 96] on div "Associated Jobs" at bounding box center [329, 97] width 155 height 11
type input "32504"
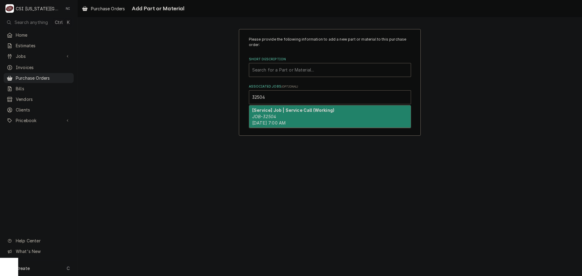
drag, startPoint x: 280, startPoint y: 113, endPoint x: 288, endPoint y: 62, distance: 51.6
click at [280, 113] on div "[Service] Job | Service Call (Working) JOB-32504 [DATE] 7:00 AM" at bounding box center [330, 116] width 162 height 22
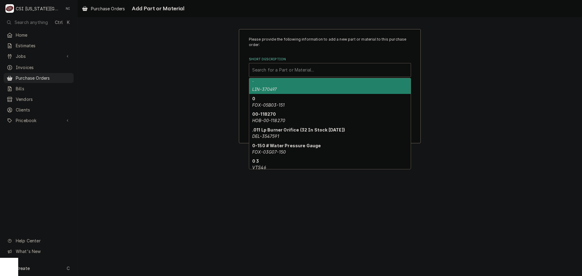
click at [288, 68] on div "Short Description" at bounding box center [329, 70] width 155 height 11
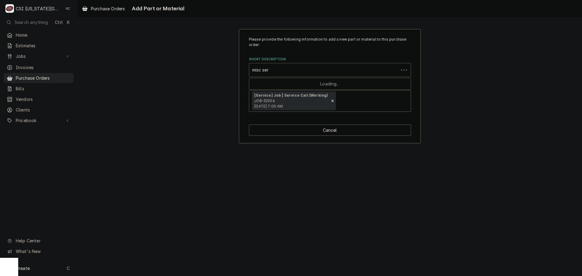
type input "misc serv"
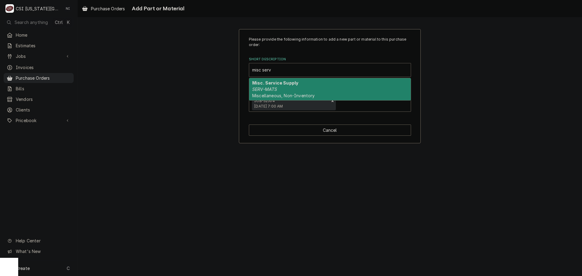
click at [278, 85] on strong "Misc. Service Supply" at bounding box center [275, 82] width 46 height 5
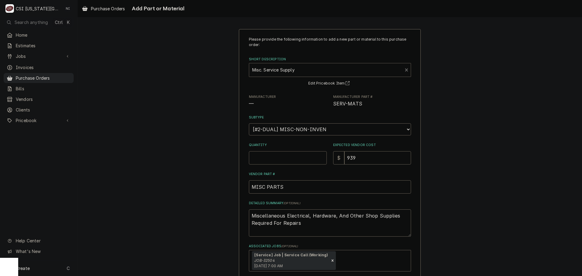
click at [261, 157] on input "Quantity" at bounding box center [288, 157] width 78 height 13
type textarea "x"
type input "1"
type textarea "x"
type input "3"
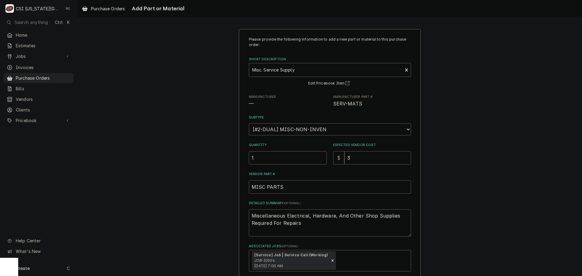
type textarea "x"
type input "35"
drag, startPoint x: 302, startPoint y: 227, endPoint x: 239, endPoint y: 197, distance: 69.8
click at [240, 200] on div "Please provide the following information to add a new part or material to this …" at bounding box center [330, 166] width 182 height 274
type textarea "x"
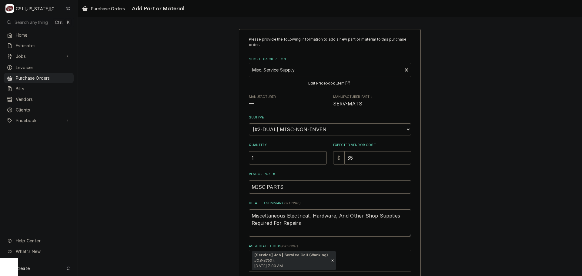
type textarea "p"
type textarea "x"
type textarea "pl"
type textarea "x"
type textarea "plu"
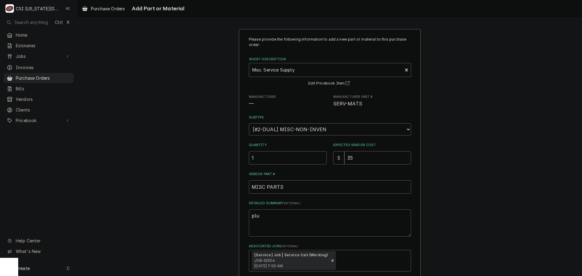
type textarea "x"
type textarea "plug"
type textarea "x"
type textarea "plug,"
type textarea "x"
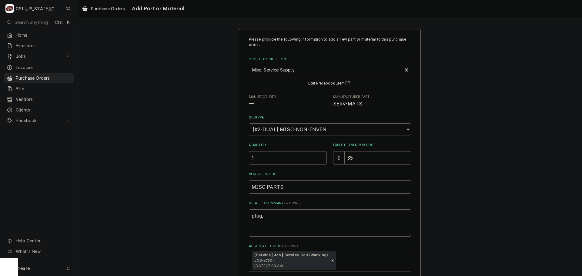
type textarea "plug,"
type textarea "x"
type textarea "plug, t"
type textarea "x"
type textarea "plug, te"
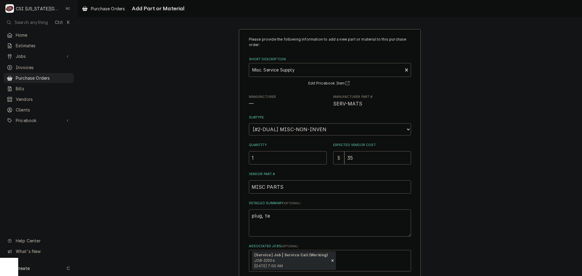
type textarea "x"
type textarea "plug, ter"
type textarea "x"
type textarea "plug, term"
type textarea "x"
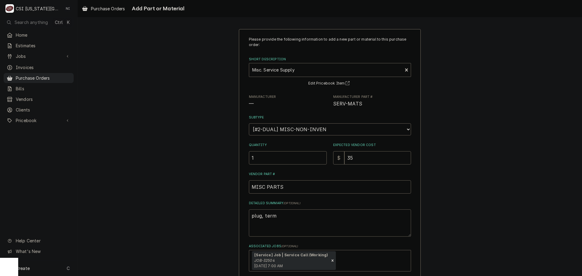
type textarea "plug, termi"
type textarea "x"
type textarea "plug, termia"
type textarea "x"
type textarea "plug, termi"
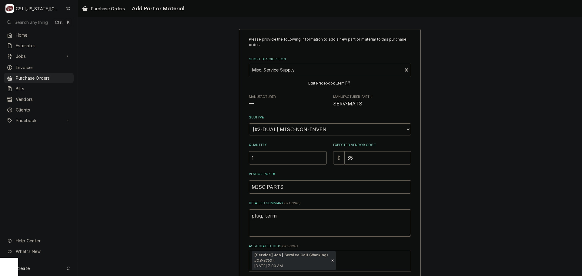
type textarea "x"
type textarea "plug, termin"
type textarea "x"
type textarea "plug, termina"
type textarea "x"
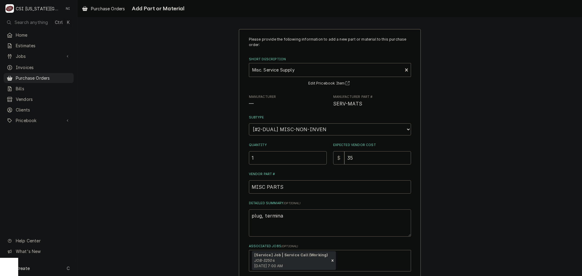
type textarea "plug, terminal"
type textarea "x"
type textarea "plug, terminal,"
type textarea "x"
type textarea "plug, terminal,"
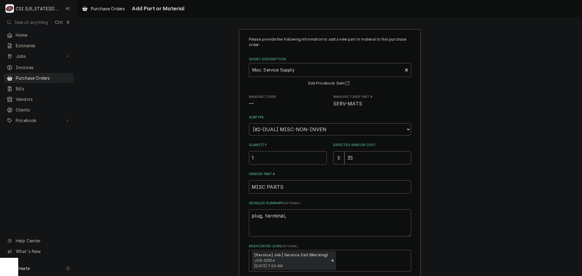
type textarea "x"
type textarea "plug, terminal, c"
type textarea "x"
type textarea "plug, terminal, ca"
type textarea "x"
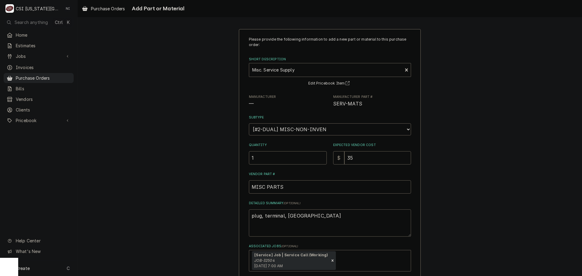
type textarea "plug, terminal, cab"
type textarea "x"
type textarea "plug, terminal, cabl"
type textarea "x"
type textarea "plug, terminal, cable"
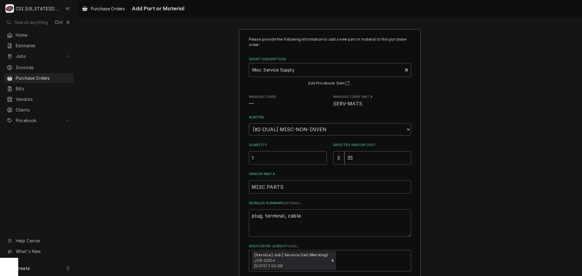
type textarea "x"
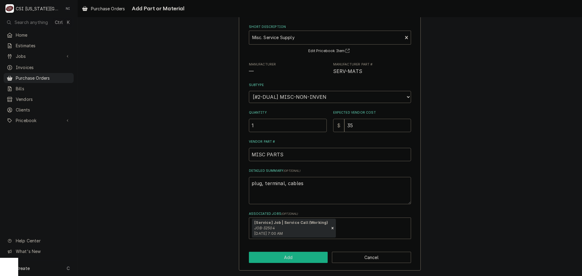
type textarea "plug, terminal, cables"
click at [305, 259] on button "Add" at bounding box center [288, 257] width 79 height 11
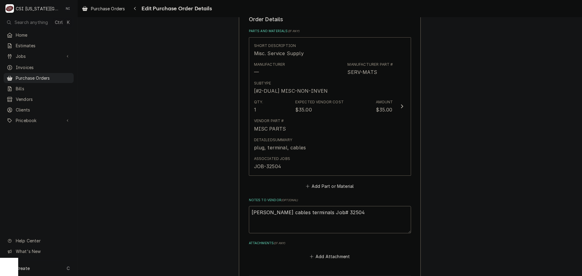
scroll to position [365, 0]
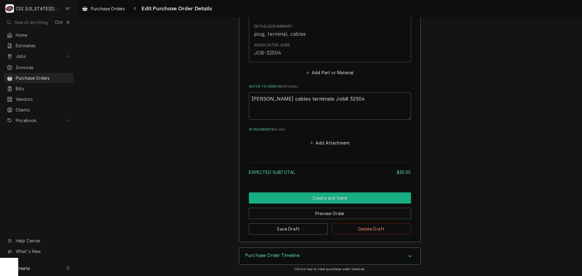
click at [341, 199] on button "Create and Send" at bounding box center [330, 197] width 162 height 11
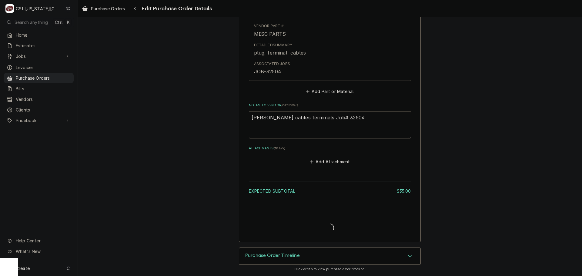
scroll to position [347, 0]
type textarea "x"
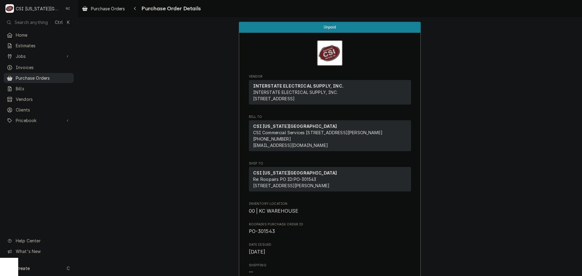
drag, startPoint x: 51, startPoint y: 74, endPoint x: 64, endPoint y: 75, distance: 12.5
click at [51, 75] on span "Purchase Orders" at bounding box center [43, 78] width 55 height 6
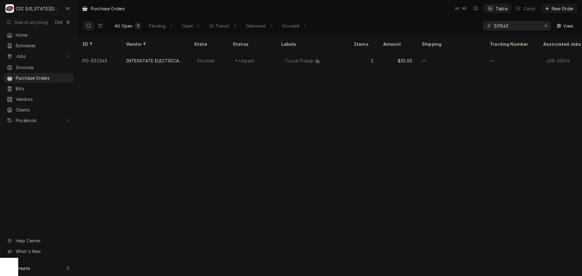
drag, startPoint x: 49, startPoint y: 270, endPoint x: 52, endPoint y: 267, distance: 4.1
click at [50, 269] on div "Create C" at bounding box center [38, 268] width 77 height 16
click at [115, 223] on div "Purchase Order" at bounding box center [113, 226] width 41 height 6
